Goal: Navigation & Orientation: Go to known website

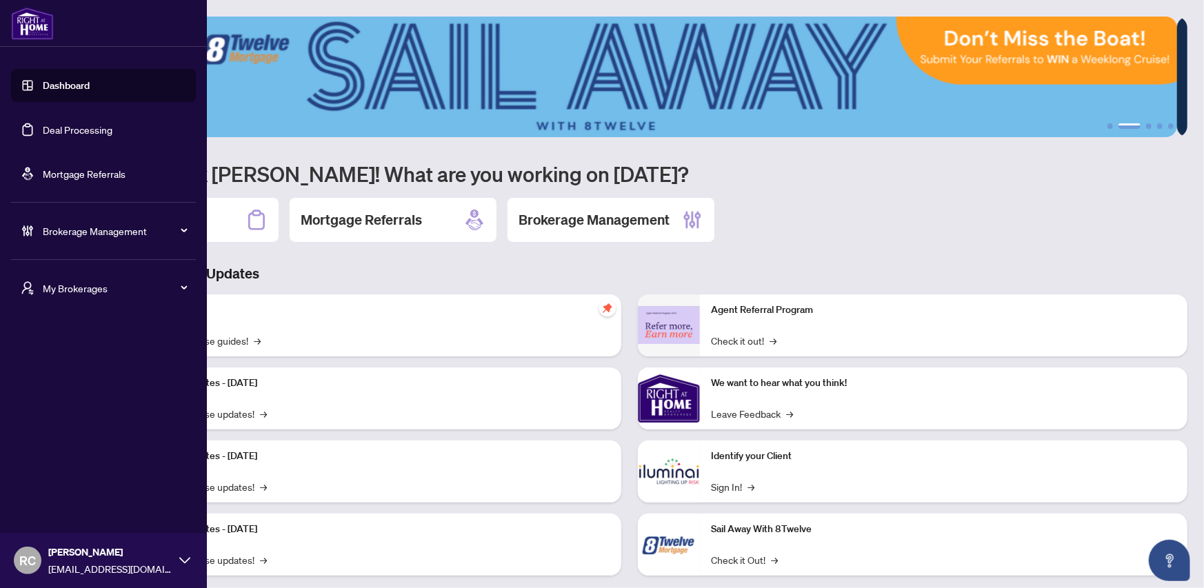
click at [183, 288] on icon at bounding box center [180, 288] width 7 height 0
click at [87, 390] on span "[DOMAIN_NAME]" at bounding box center [107, 387] width 157 height 15
